Goal: Check status: Check status

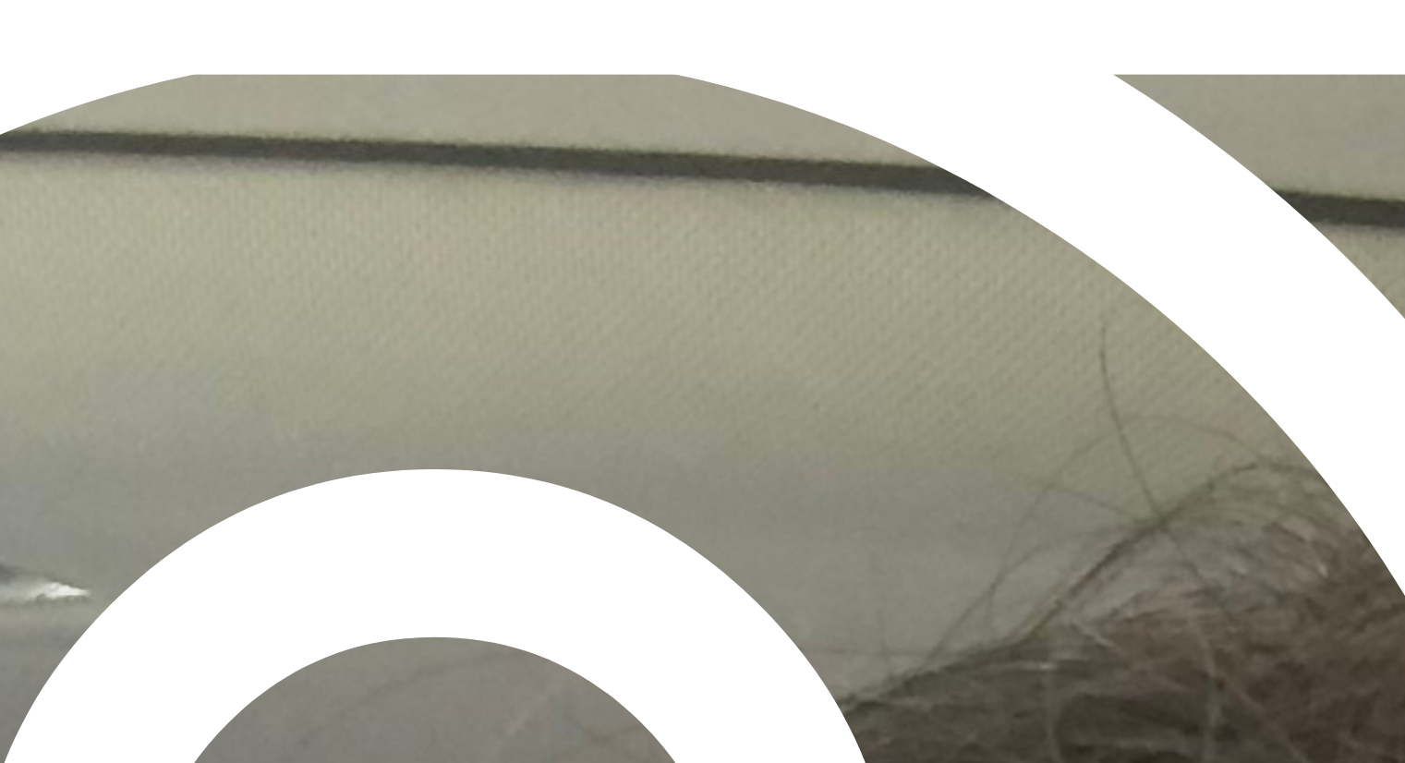
scroll to position [108, 0]
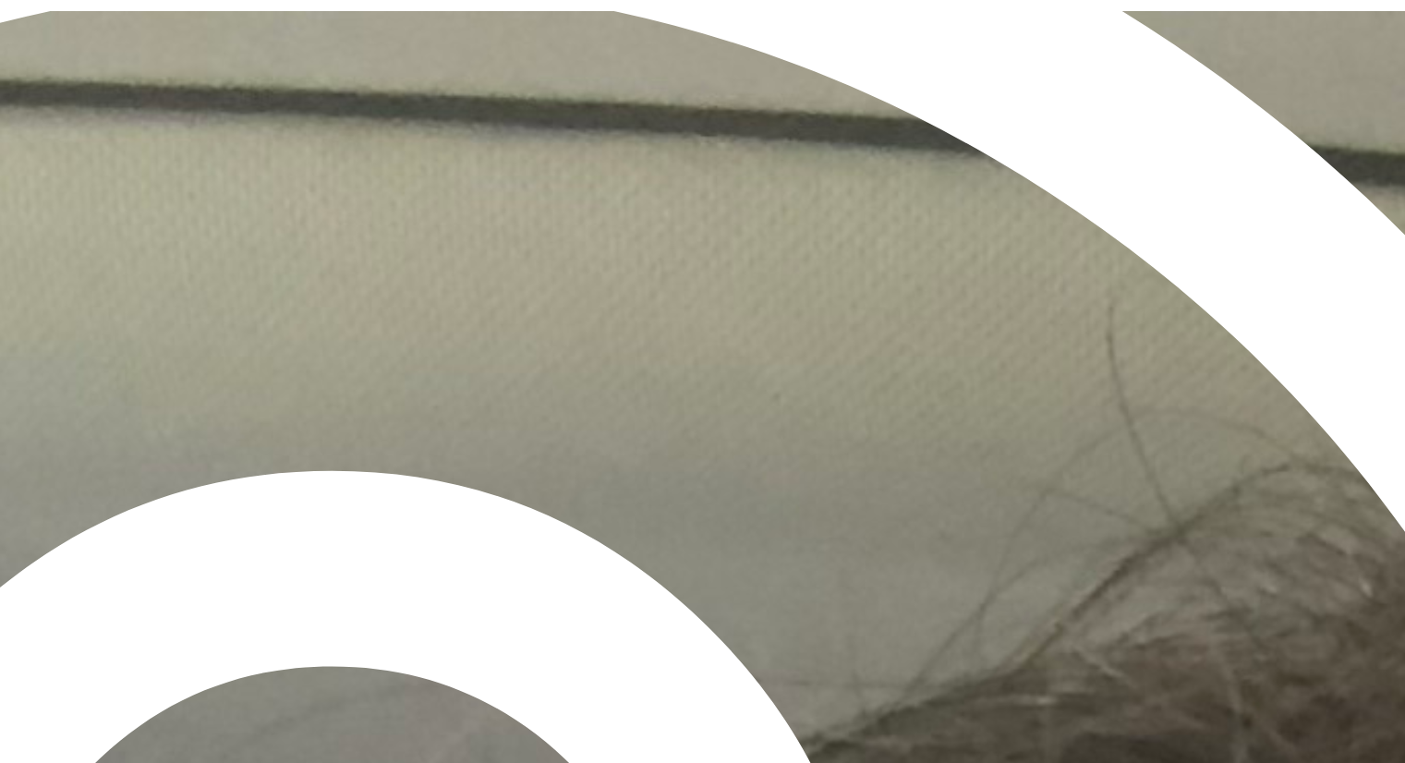
drag, startPoint x: 642, startPoint y: 345, endPoint x: 746, endPoint y: 346, distance: 104.4
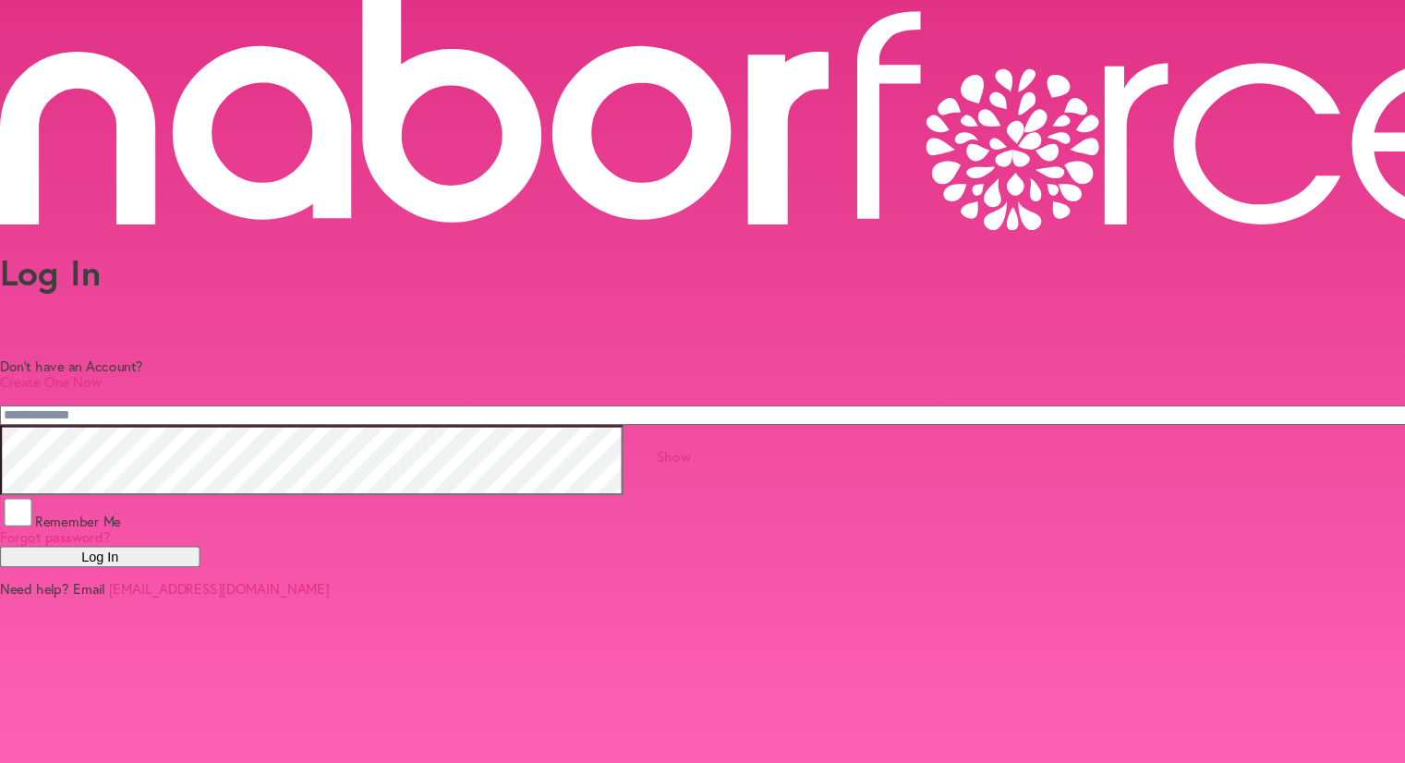
type input "**********"
